Goal: Check status: Check status

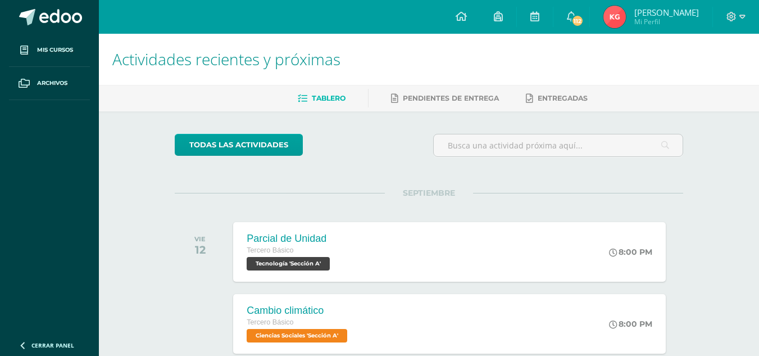
click at [615, 25] on img at bounding box center [614, 17] width 22 height 22
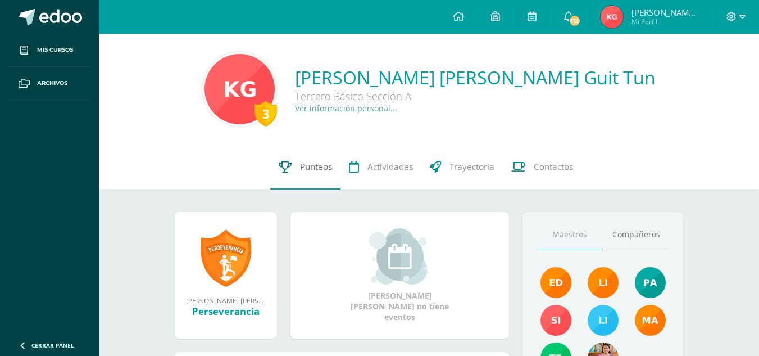
click at [307, 165] on span "Punteos" at bounding box center [316, 167] width 32 height 12
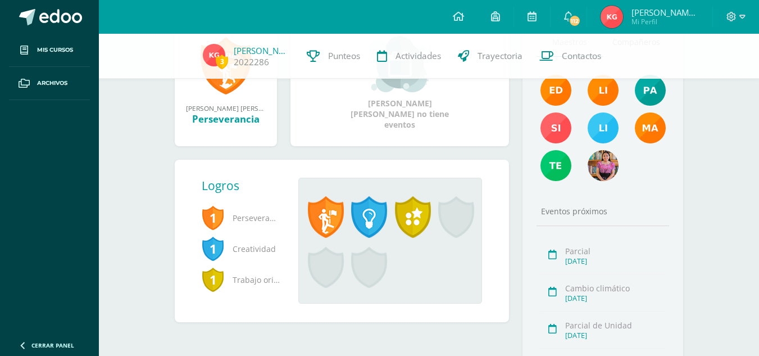
scroll to position [188, 0]
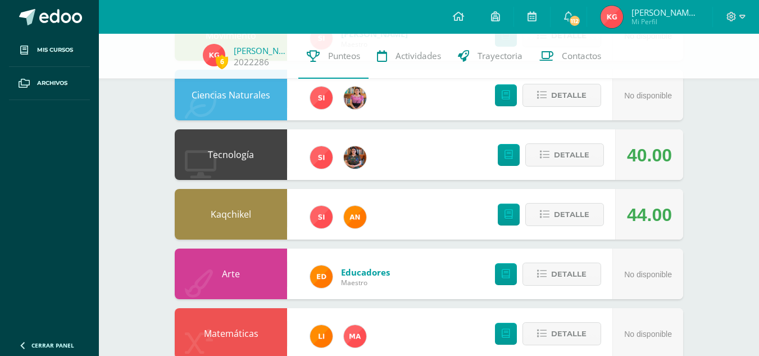
scroll to position [222, 0]
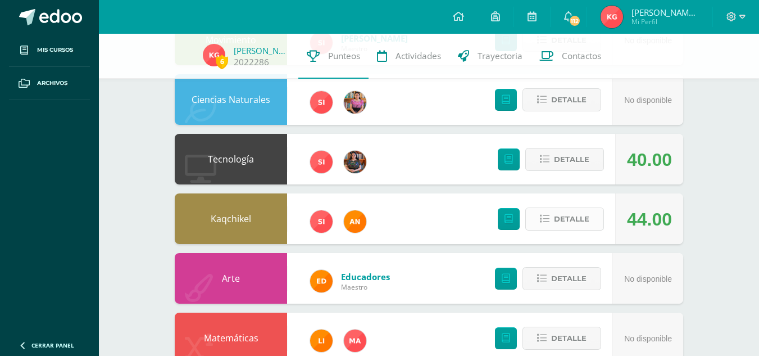
click at [575, 213] on span "Detalle" at bounding box center [571, 218] width 35 height 21
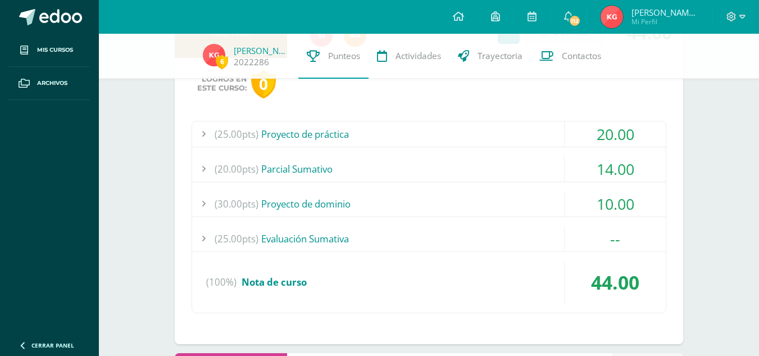
scroll to position [408, 0]
click at [611, 170] on div "14.00" at bounding box center [615, 168] width 101 height 25
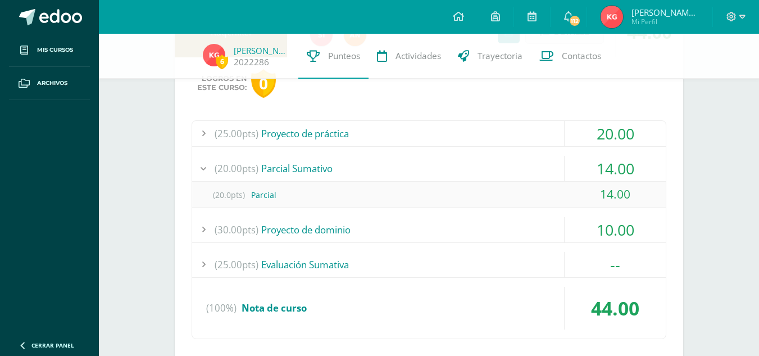
click at [612, 168] on div "14.00" at bounding box center [615, 168] width 101 height 25
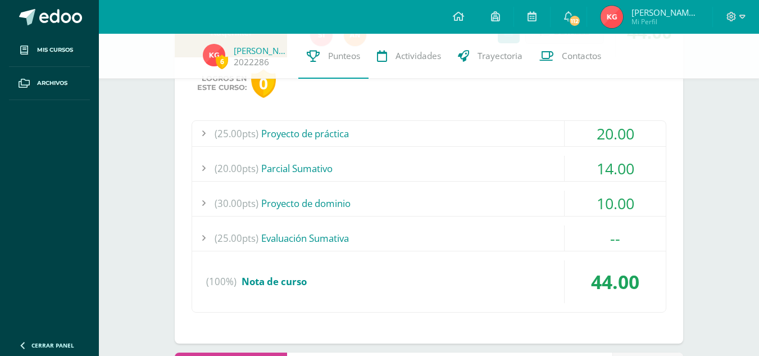
click at [617, 196] on div "10.00" at bounding box center [615, 202] width 101 height 25
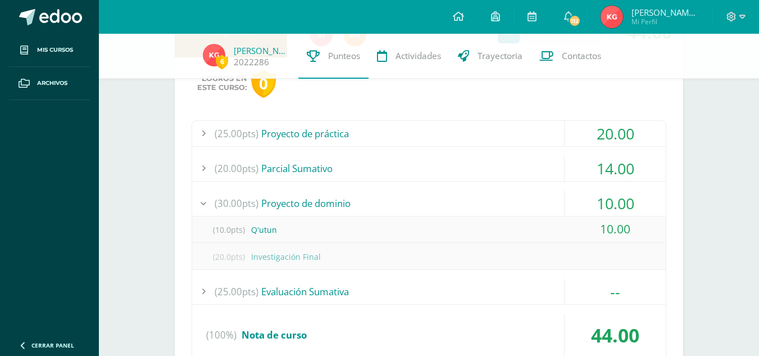
click at [617, 196] on div "10.00" at bounding box center [615, 202] width 101 height 25
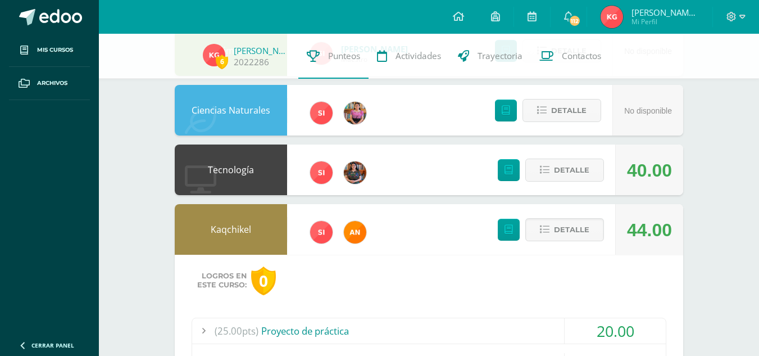
scroll to position [210, 0]
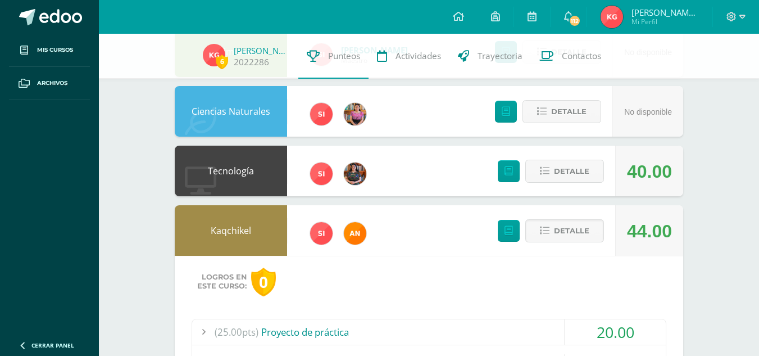
click at [560, 249] on div "Detalle" at bounding box center [548, 230] width 134 height 51
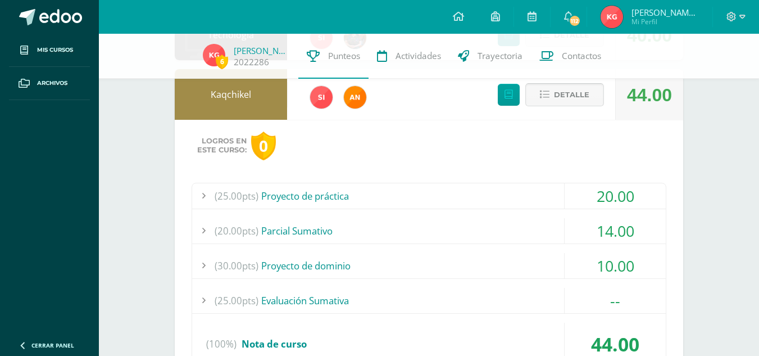
scroll to position [345, 0]
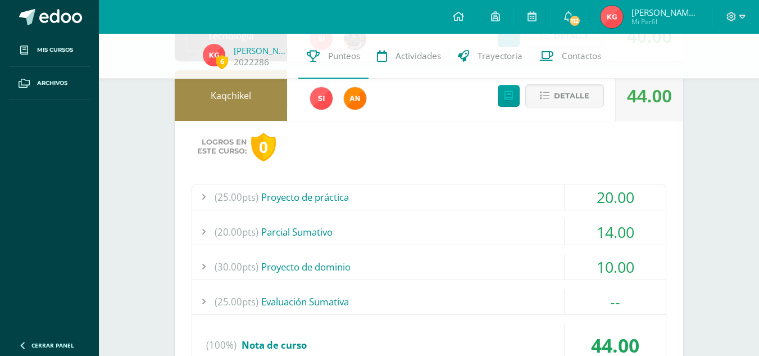
click at [592, 227] on div "14.00" at bounding box center [615, 231] width 101 height 25
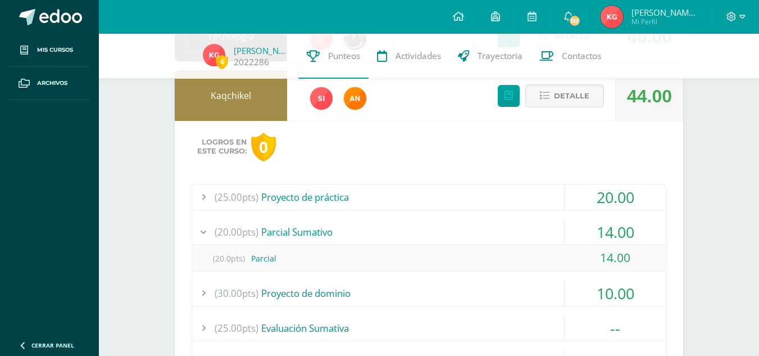
click at [597, 190] on div "20.00" at bounding box center [615, 196] width 101 height 25
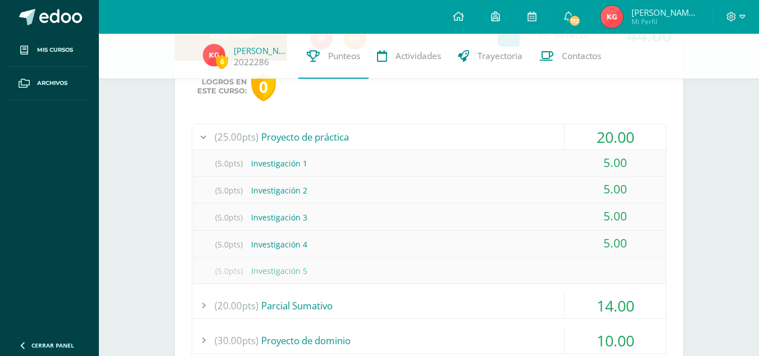
scroll to position [406, 0]
click at [608, 145] on div "20.00" at bounding box center [615, 136] width 101 height 25
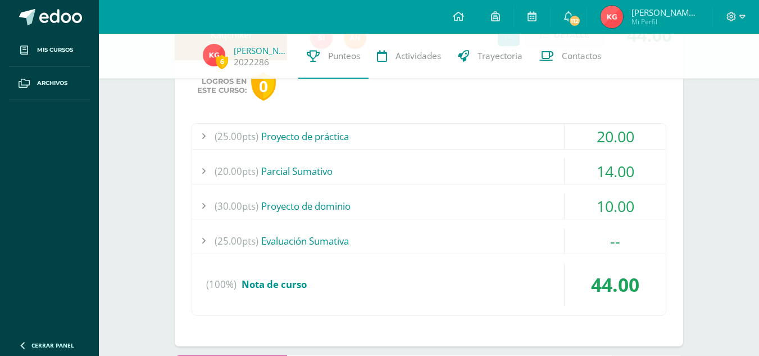
scroll to position [451, 0]
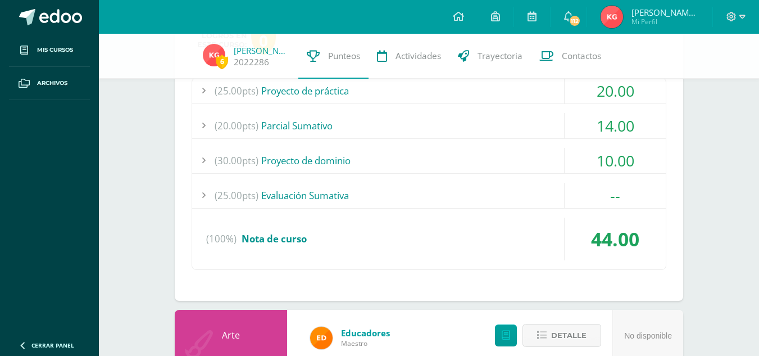
click at [631, 154] on div "10.00" at bounding box center [615, 160] width 101 height 25
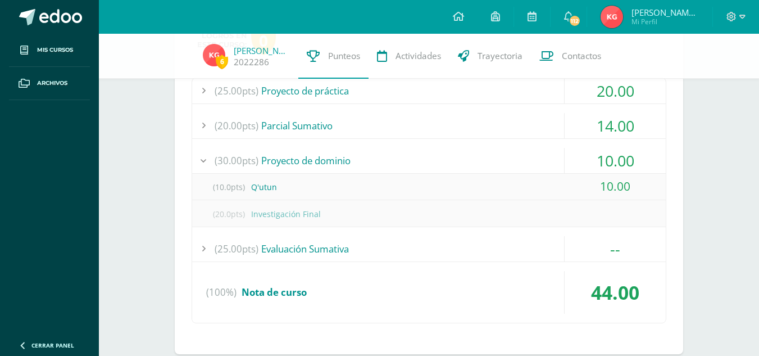
click at [615, 157] on div "10.00" at bounding box center [615, 160] width 101 height 25
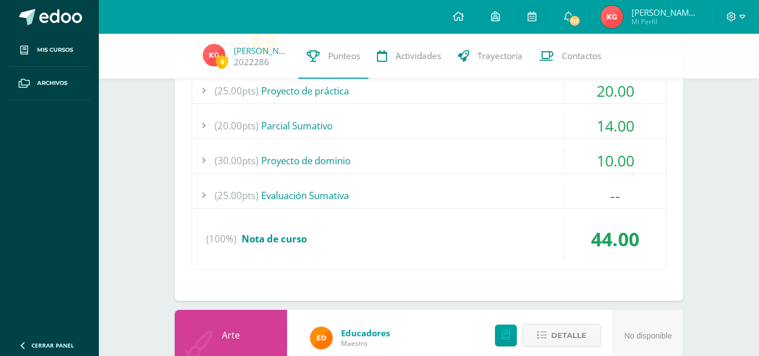
click at [606, 202] on div "--" at bounding box center [615, 195] width 101 height 25
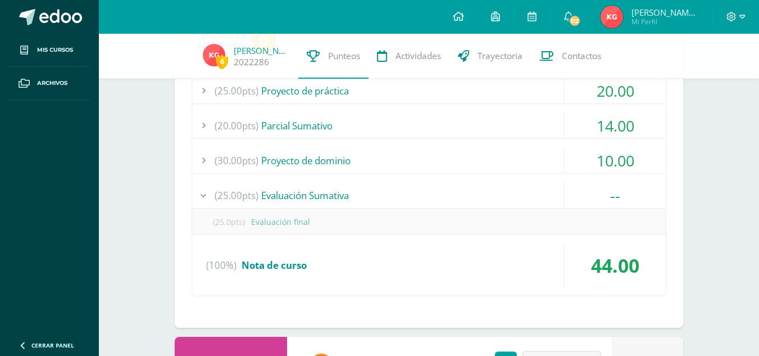
click at [606, 202] on div "--" at bounding box center [615, 195] width 101 height 25
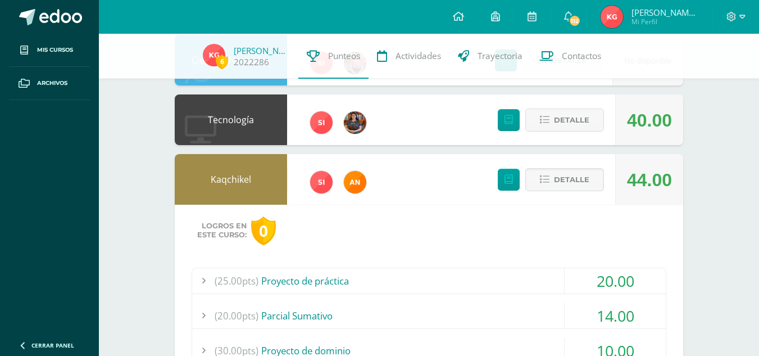
scroll to position [261, 0]
click at [583, 190] on span "Detalle" at bounding box center [571, 180] width 35 height 21
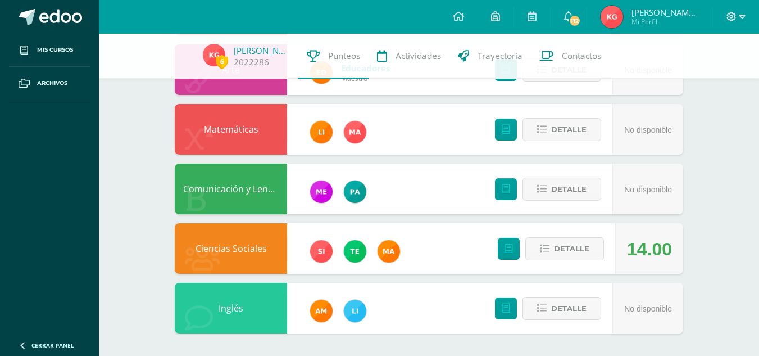
scroll to position [0, 0]
